Goal: Contribute content

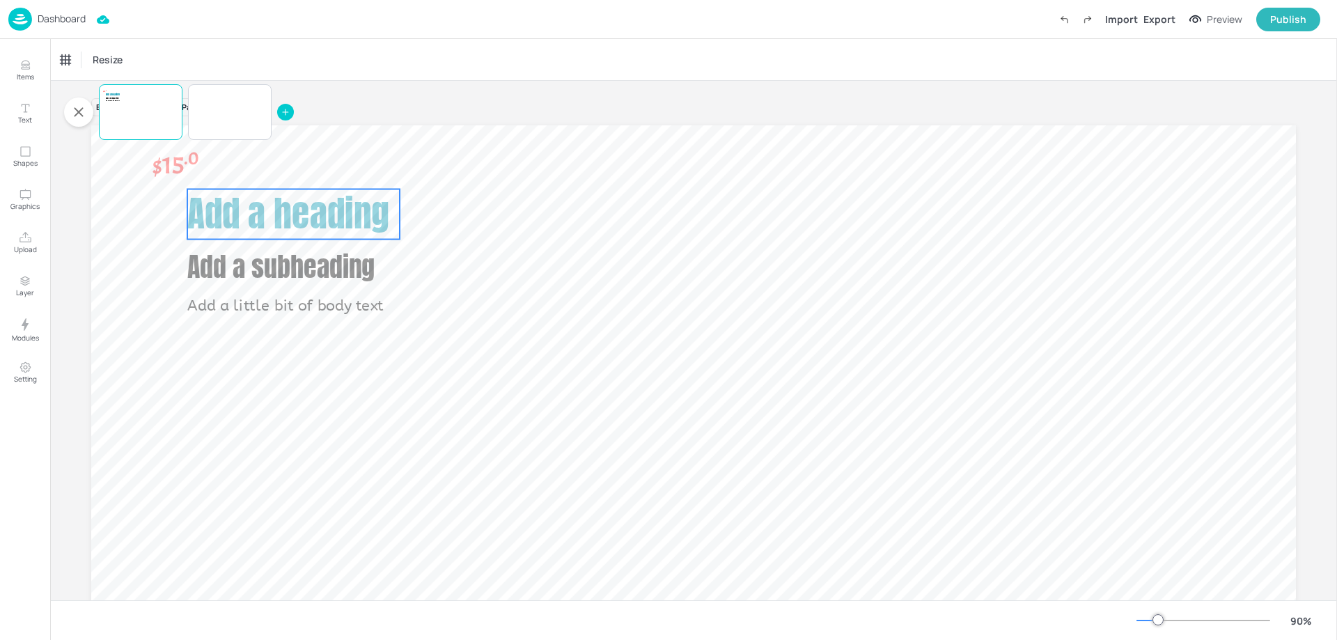
click at [312, 237] on span "Add a heading" at bounding box center [288, 214] width 202 height 54
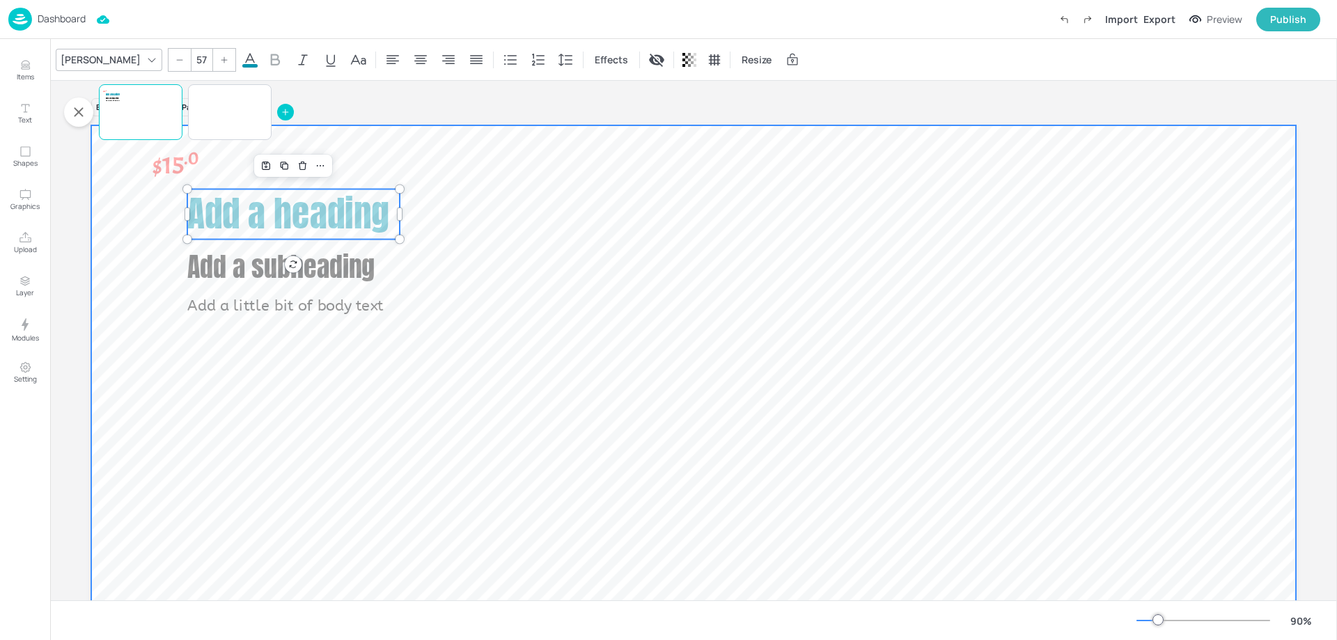
click at [319, 245] on div at bounding box center [693, 464] width 1205 height 678
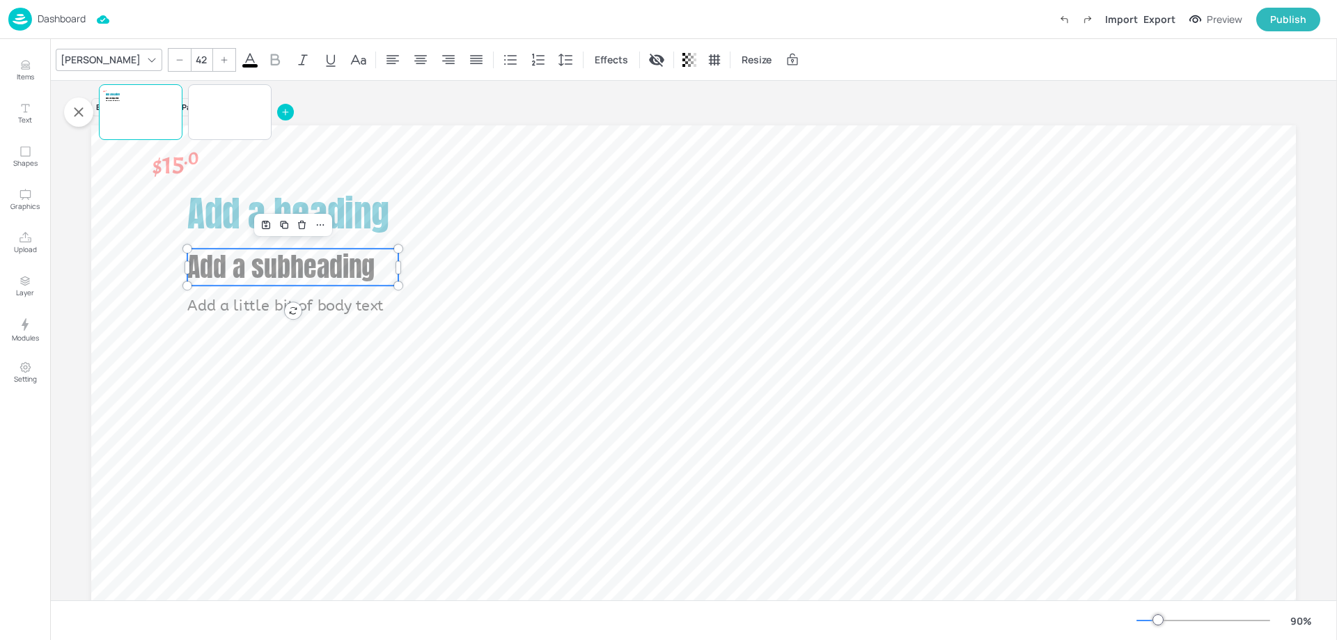
click at [310, 275] on span "Add a subheading" at bounding box center [280, 267] width 187 height 40
click at [283, 306] on div "Add a heading Add a subheading Add a little bit of body text $15 .0" at bounding box center [693, 464] width 1205 height 678
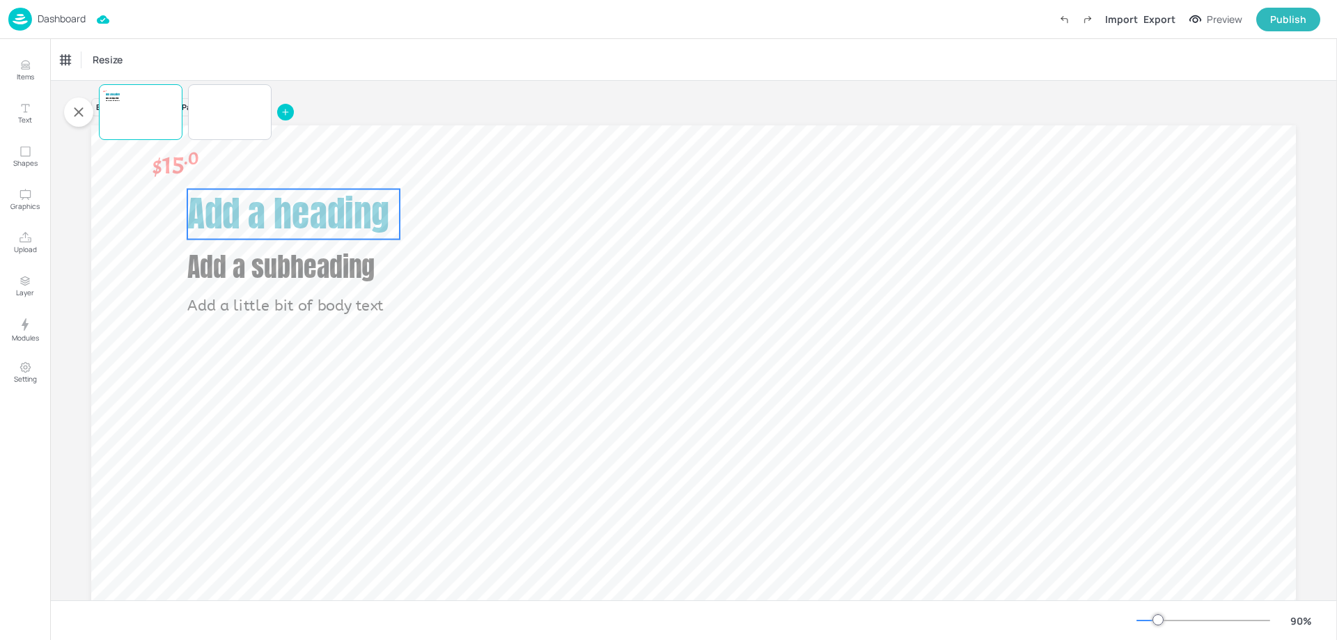
click at [311, 232] on span "Add a heading" at bounding box center [288, 214] width 202 height 54
click at [295, 54] on icon at bounding box center [303, 60] width 17 height 17
